Goal: Transaction & Acquisition: Purchase product/service

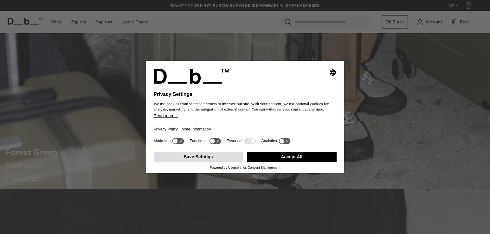
click at [205, 157] on button "Save Settings" at bounding box center [199, 157] width 90 height 10
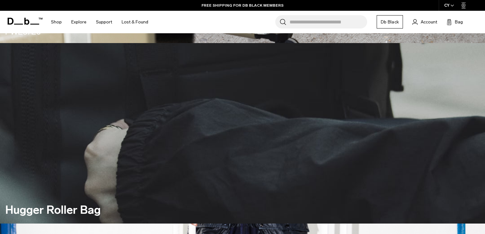
scroll to position [316, 0]
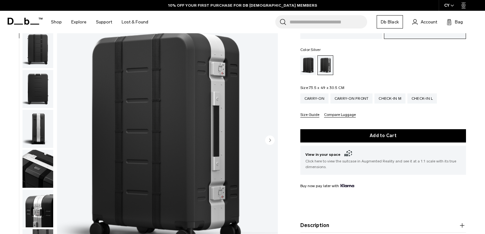
click at [35, 173] on img "button" at bounding box center [37, 169] width 31 height 38
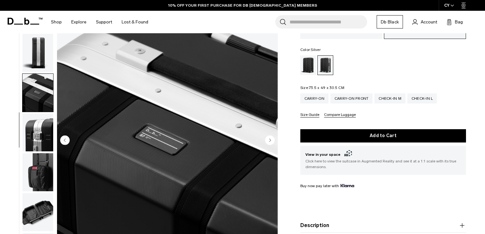
scroll to position [199, 0]
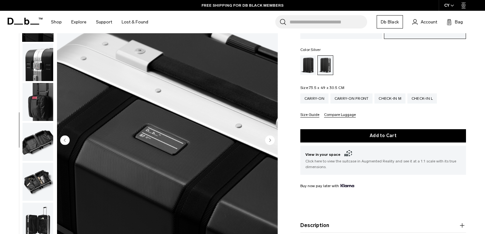
click at [35, 188] on img "button" at bounding box center [37, 182] width 31 height 38
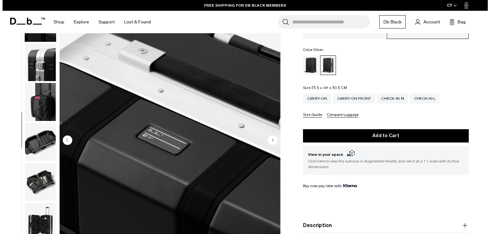
scroll to position [201, 0]
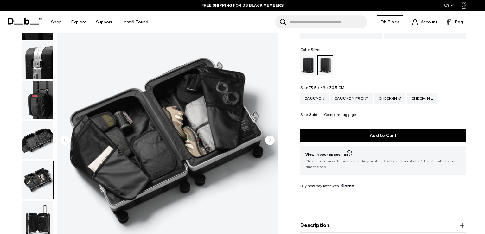
click at [165, 120] on img "10 / 12" at bounding box center [167, 141] width 221 height 276
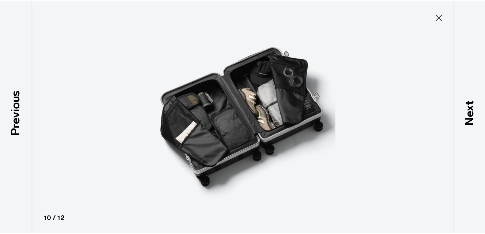
scroll to position [197, 0]
click at [269, 100] on img at bounding box center [244, 117] width 285 height 234
click at [443, 18] on icon at bounding box center [443, 17] width 10 height 10
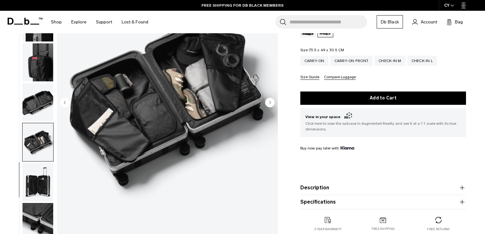
scroll to position [105, 0]
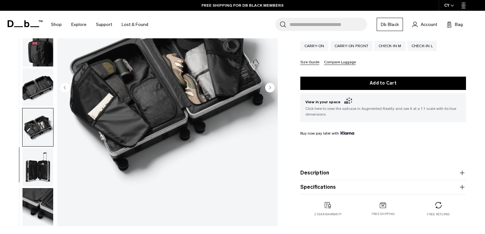
click at [40, 175] on img "button" at bounding box center [37, 167] width 31 height 38
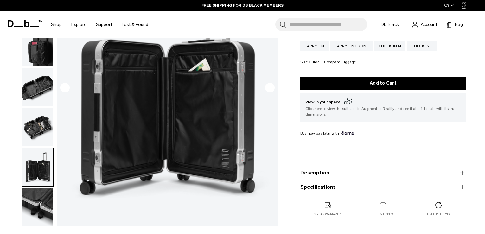
click at [39, 207] on img "button" at bounding box center [37, 207] width 31 height 38
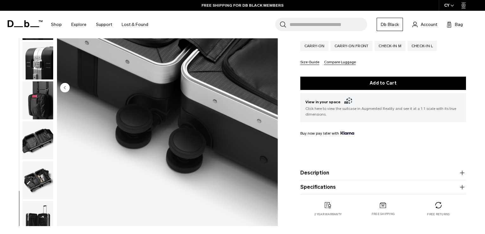
click at [37, 175] on img "button" at bounding box center [37, 180] width 31 height 38
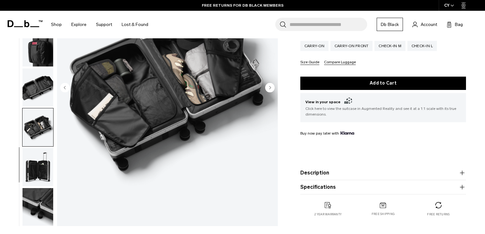
scroll to position [149, 0]
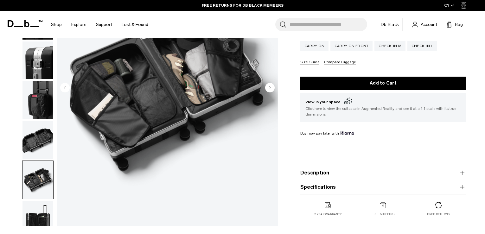
click at [36, 144] on img "button" at bounding box center [37, 140] width 31 height 38
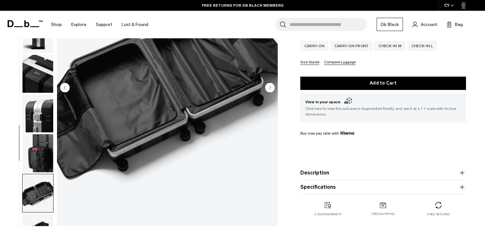
click at [36, 144] on img "button" at bounding box center [37, 153] width 31 height 38
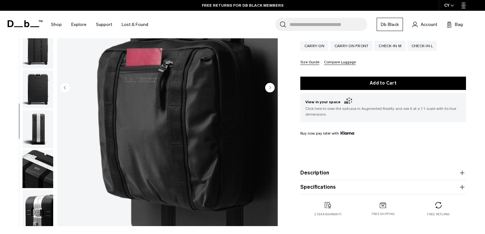
scroll to position [0, 0]
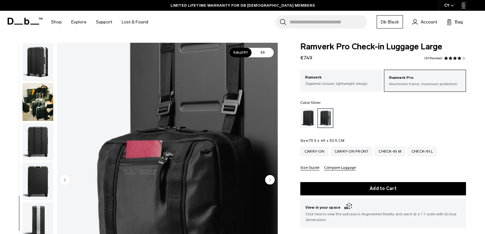
click at [38, 106] on img "button" at bounding box center [37, 102] width 31 height 38
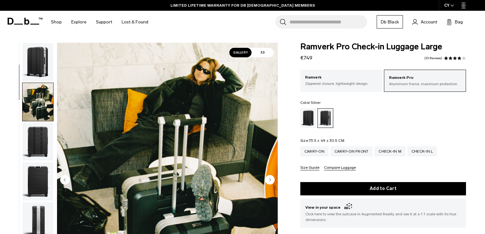
click at [31, 58] on img "button" at bounding box center [37, 62] width 31 height 38
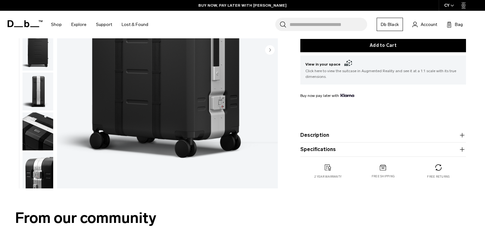
scroll to position [158, 0]
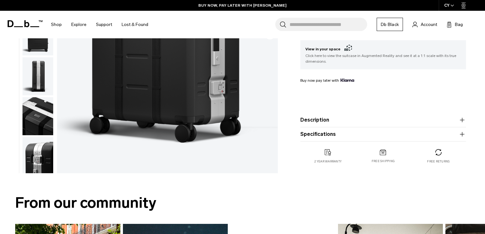
click at [322, 122] on button "Description" at bounding box center [383, 120] width 166 height 8
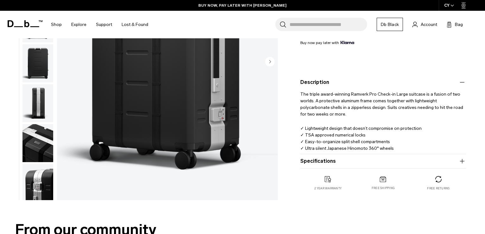
scroll to position [211, 0]
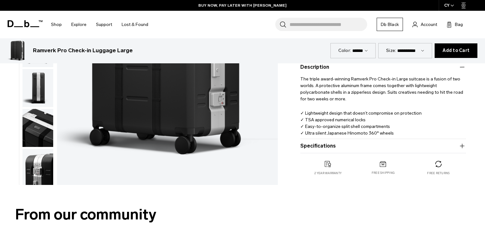
click at [315, 149] on button "Specifications" at bounding box center [383, 146] width 166 height 8
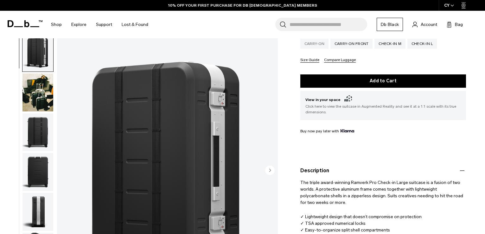
scroll to position [0, 0]
